Goal: Task Accomplishment & Management: Manage account settings

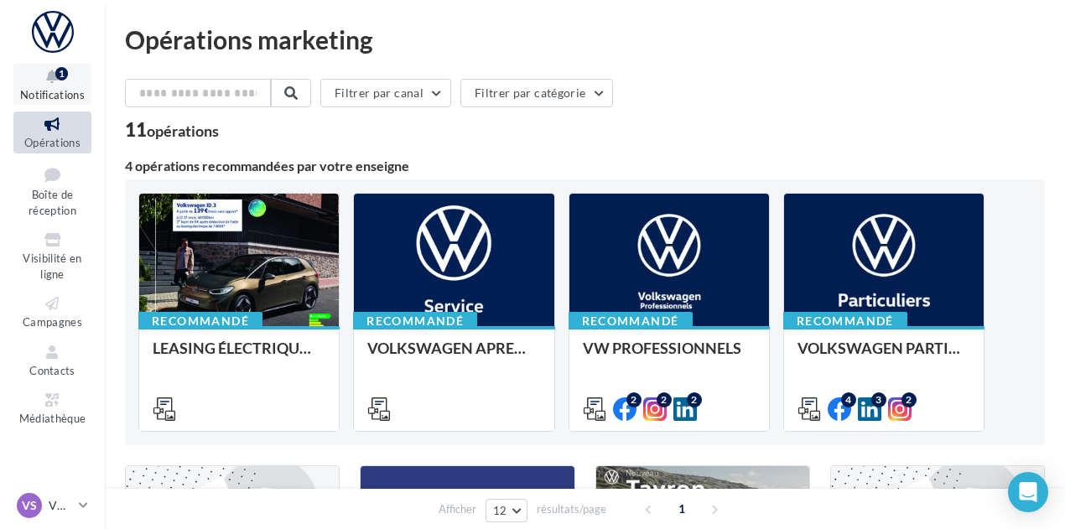
click at [47, 75] on icon at bounding box center [52, 76] width 68 height 19
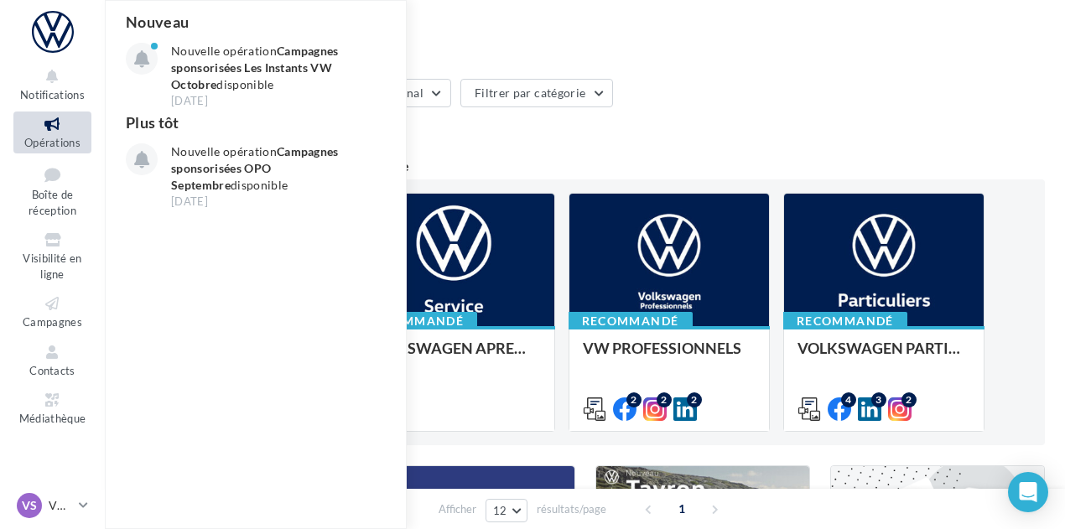
click at [60, 125] on icon at bounding box center [52, 124] width 68 height 19
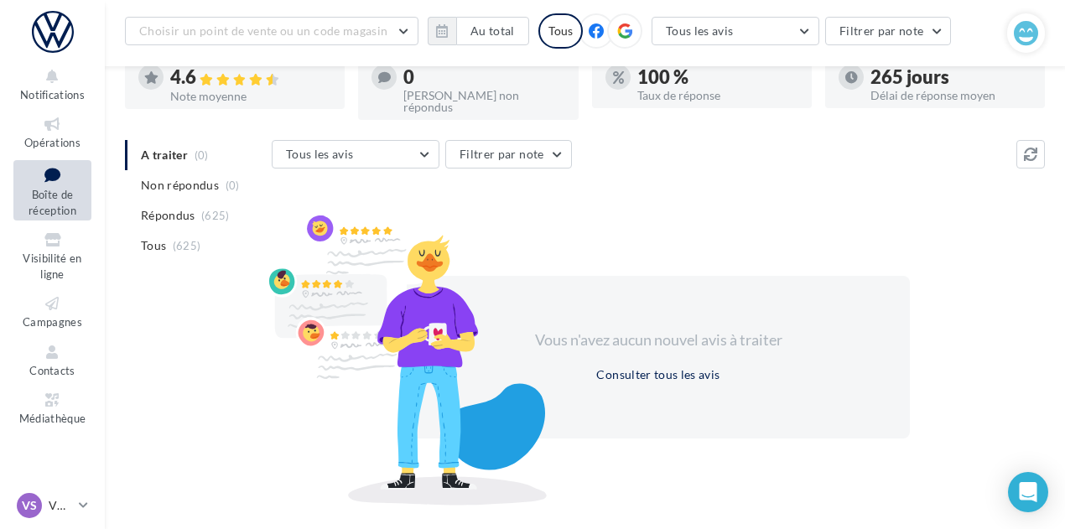
scroll to position [116, 0]
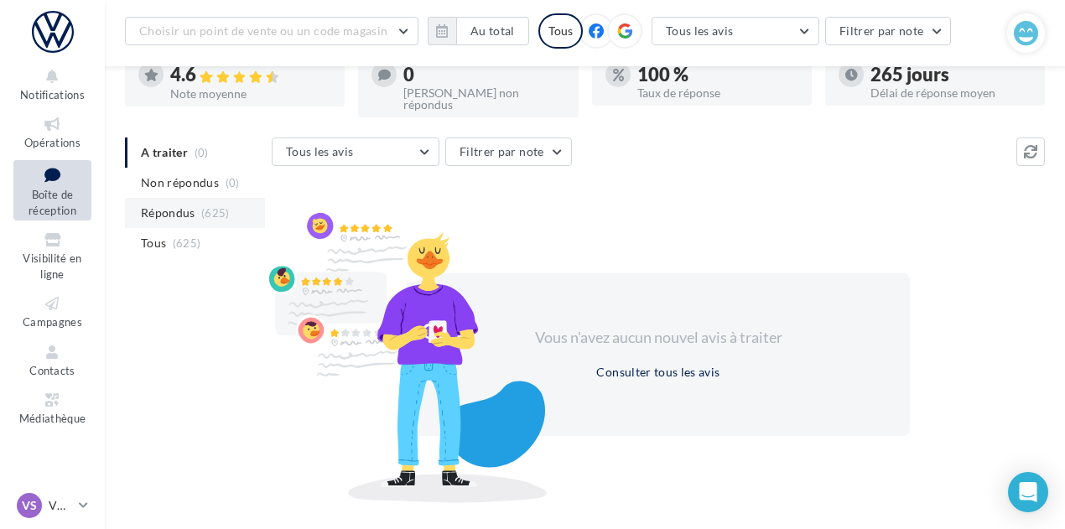
click at [183, 198] on li "Répondus (625)" at bounding box center [195, 213] width 140 height 30
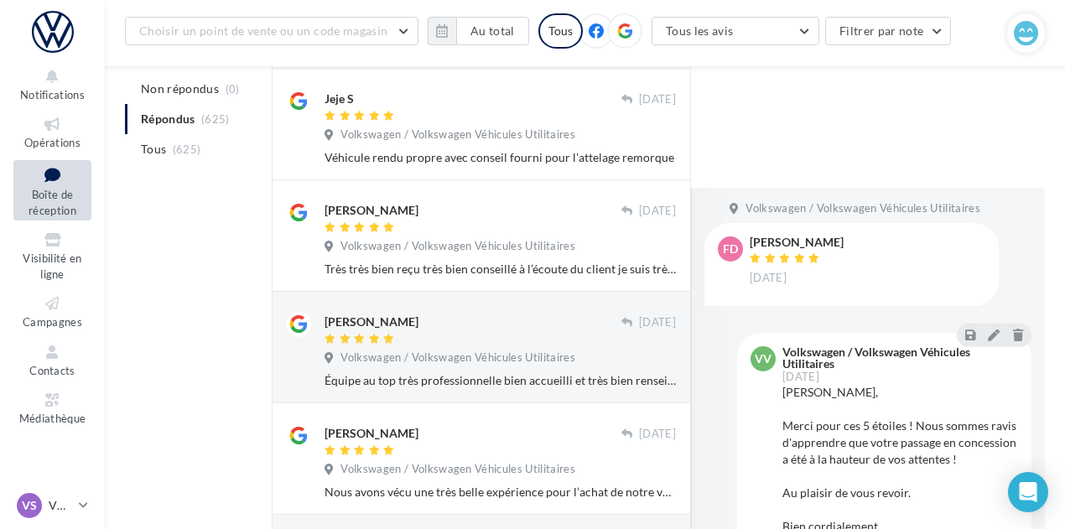
scroll to position [934, 0]
